Goal: Task Accomplishment & Management: Use online tool/utility

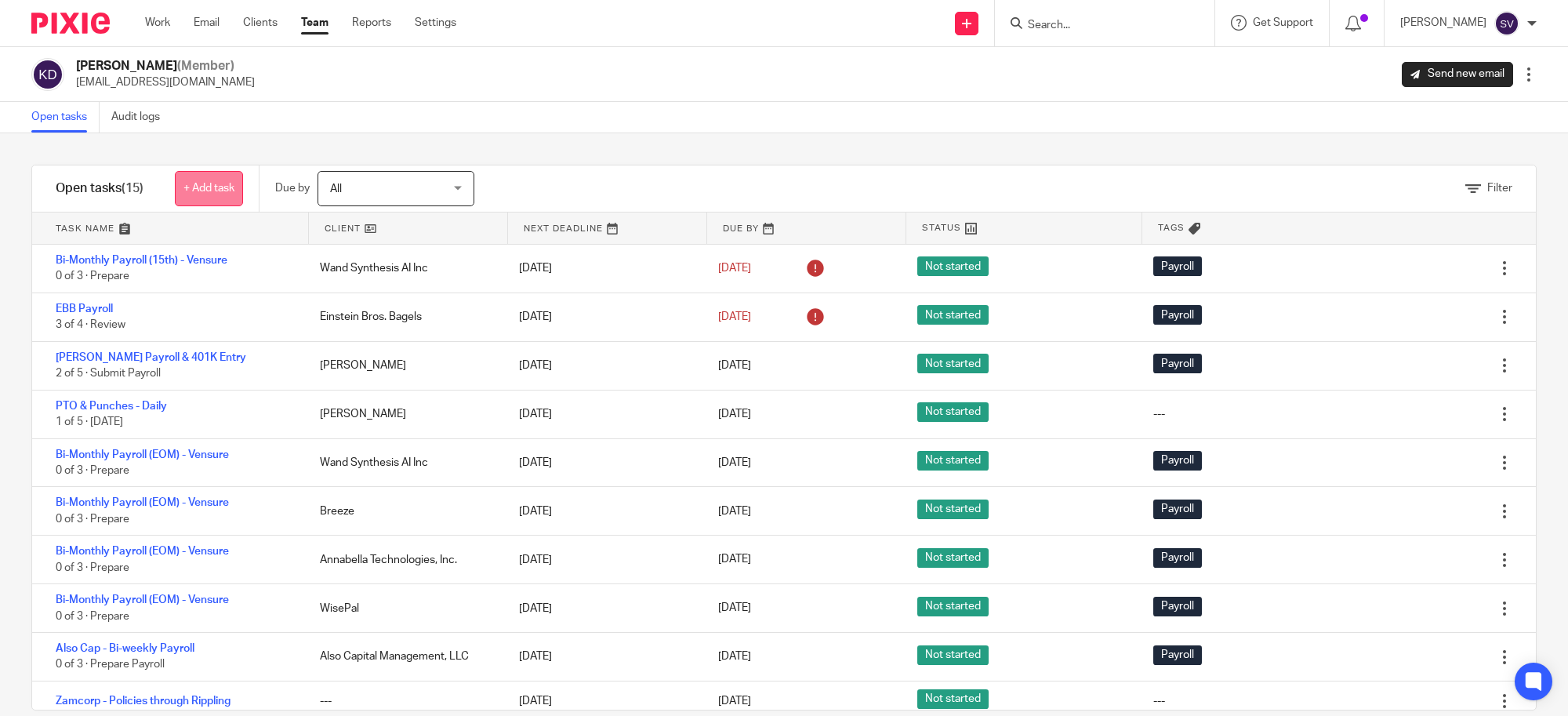
click at [208, 186] on link "+ Add task" at bounding box center [208, 188] width 68 height 35
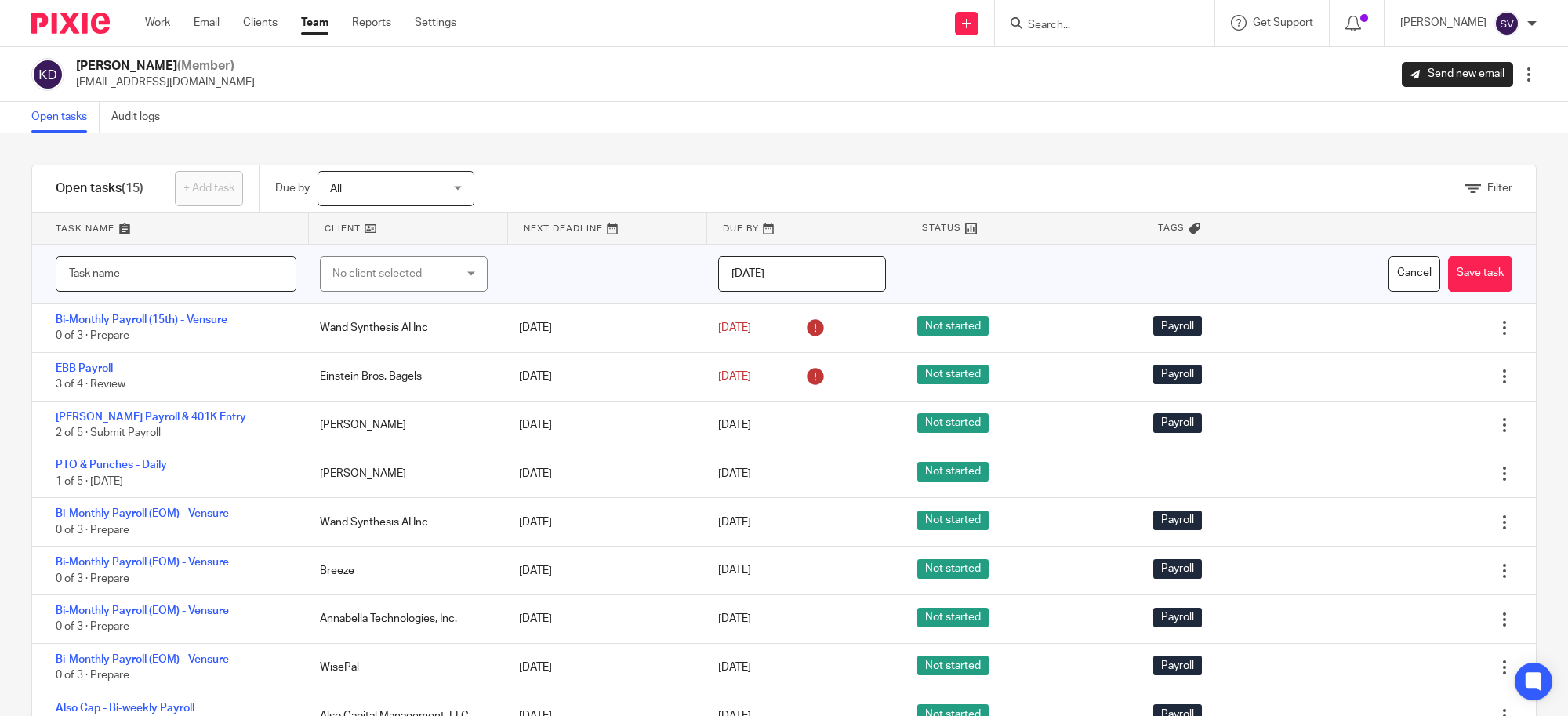
click at [199, 264] on input "text" at bounding box center [176, 274] width 240 height 35
drag, startPoint x: 1387, startPoint y: 273, endPoint x: 1016, endPoint y: 150, distance: 390.9
click at [1389, 273] on button "Cancel" at bounding box center [1414, 274] width 51 height 35
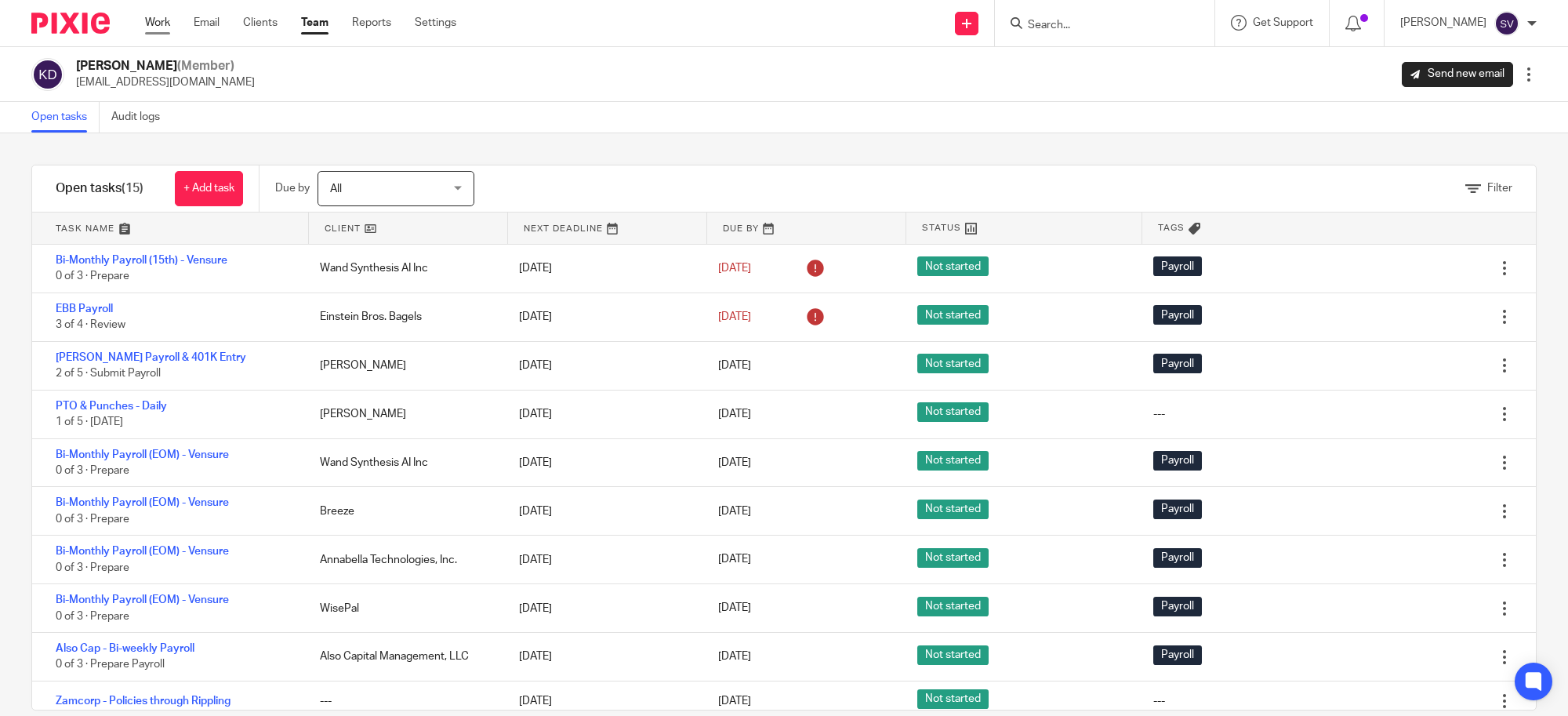
click at [149, 26] on link "Work" at bounding box center [158, 22] width 25 height 16
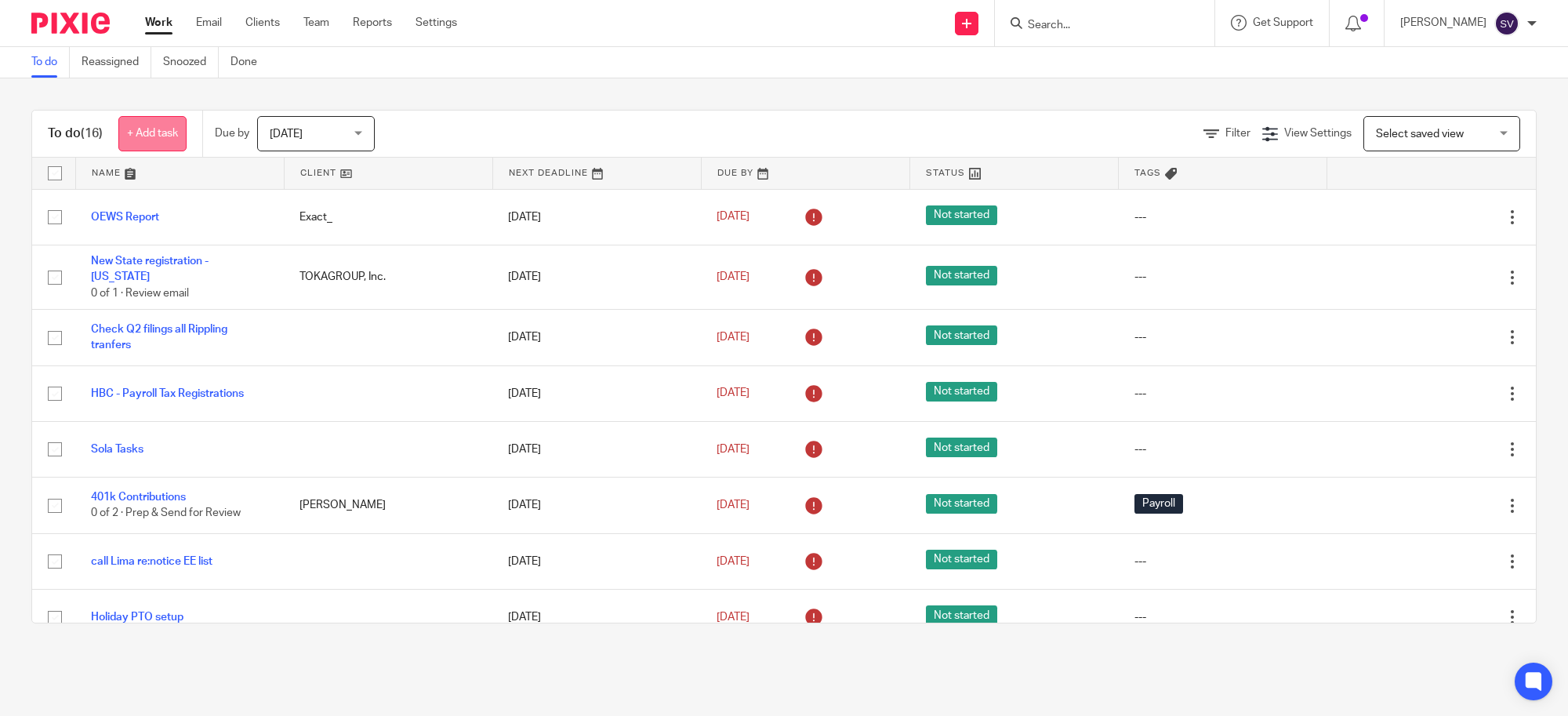
click at [150, 131] on link "+ Add task" at bounding box center [152, 134] width 68 height 35
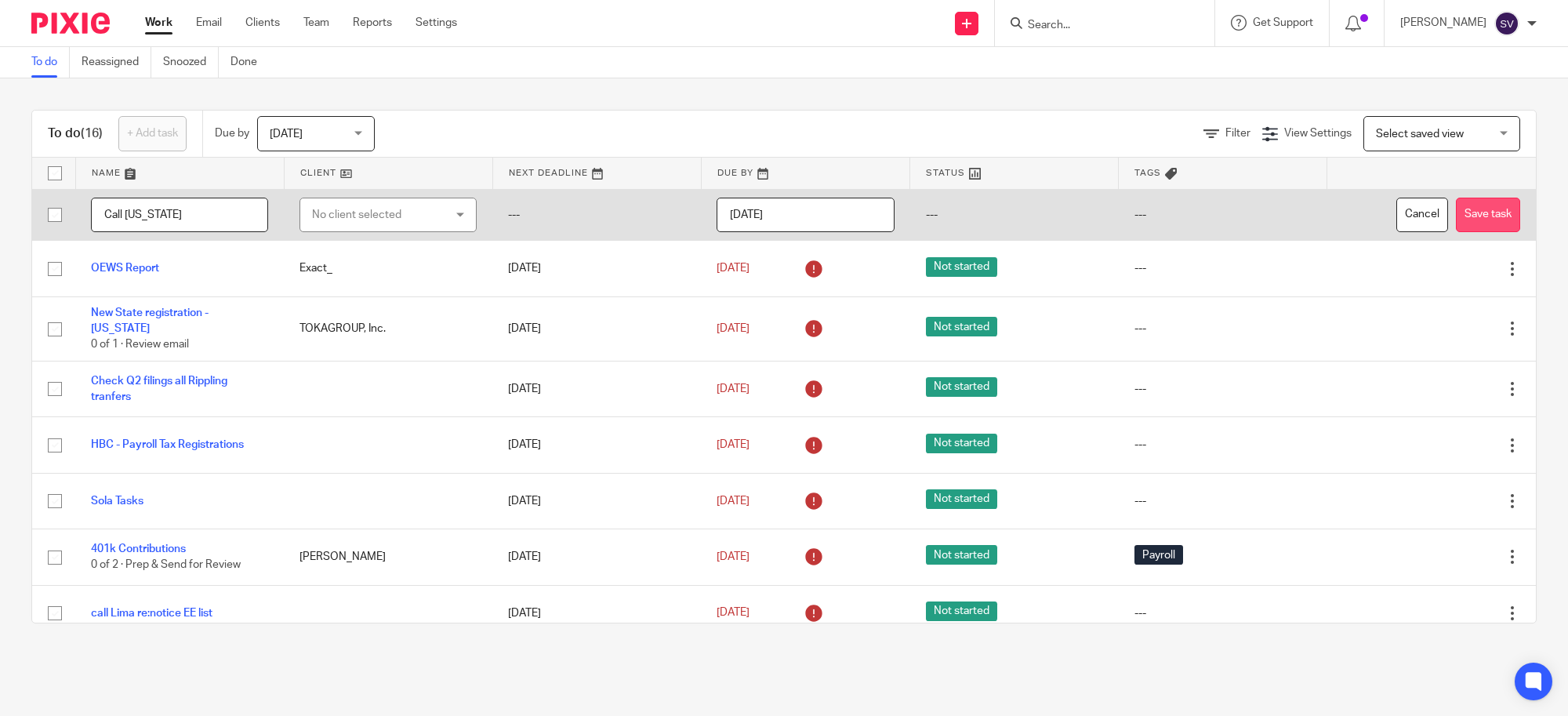
type input "Call [US_STATE]"
click at [1456, 219] on button "Save task" at bounding box center [1488, 215] width 64 height 35
